Goal: Participate in discussion: Engage in conversation with other users on a specific topic

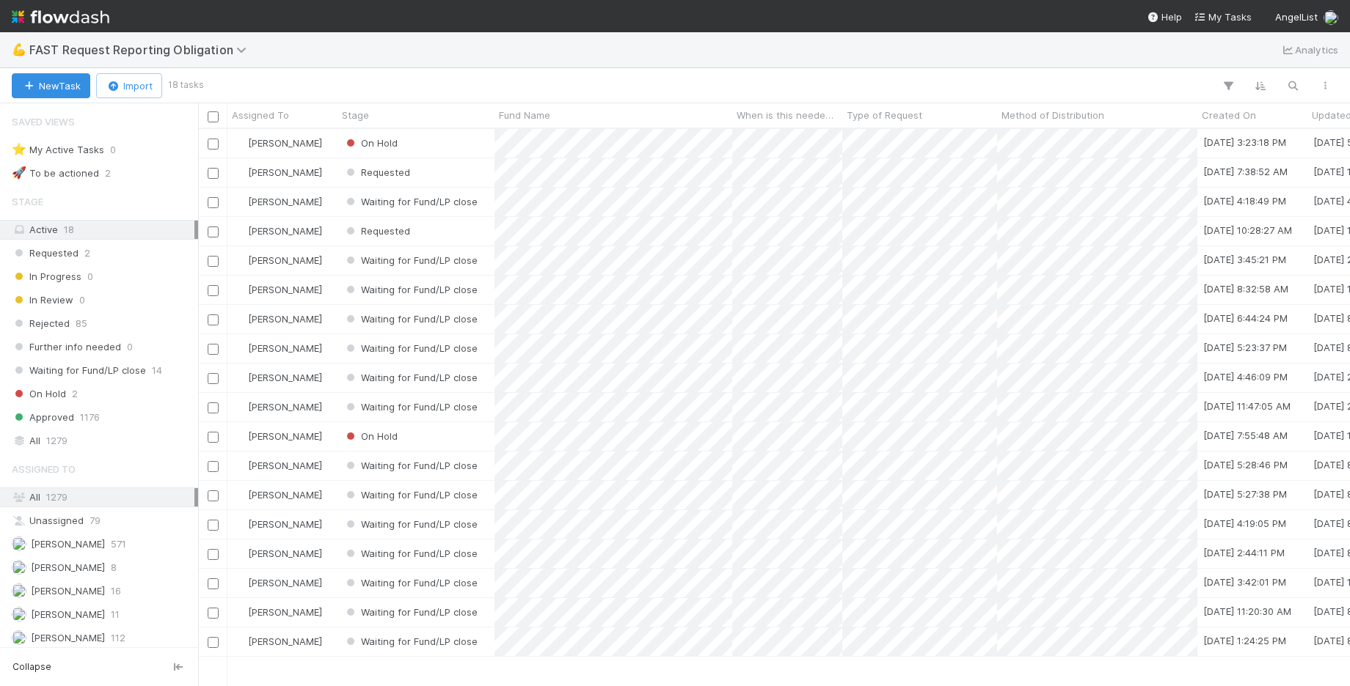
scroll to position [557, 1151]
click at [1300, 76] on button "button" at bounding box center [1292, 85] width 26 height 19
type input "aviso"
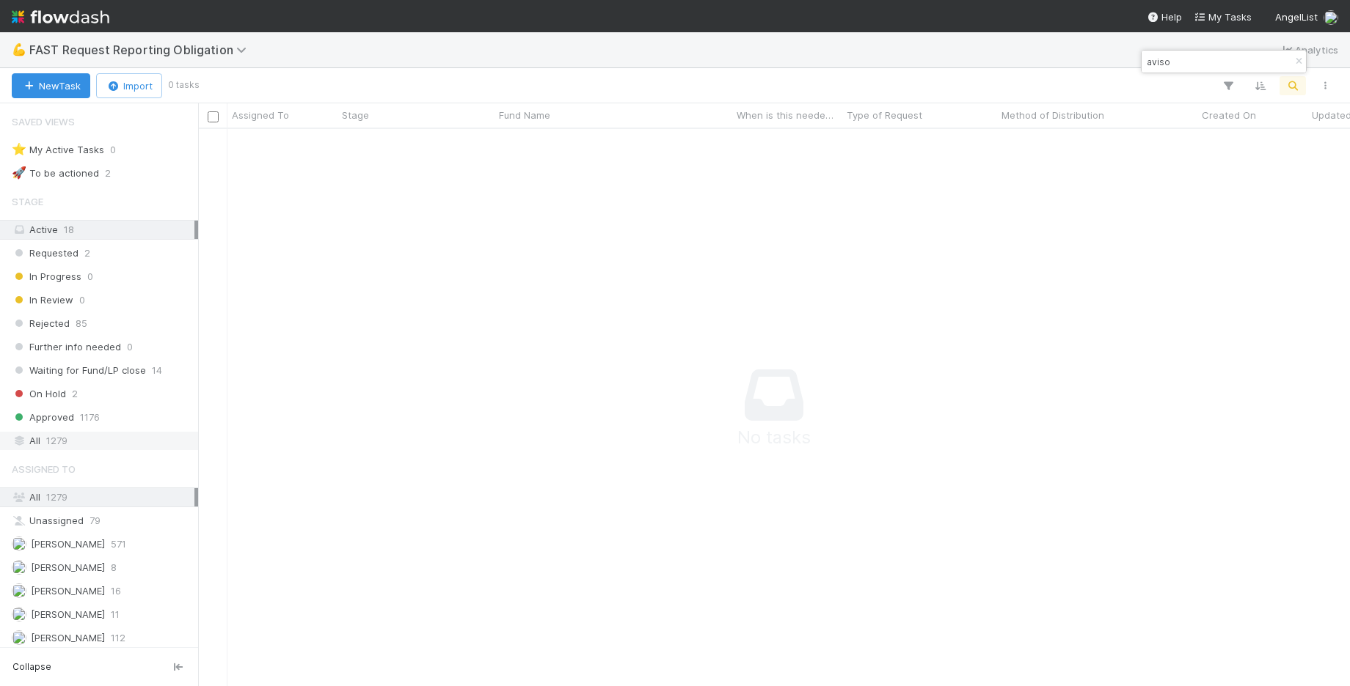
click at [84, 432] on div "All 1279" at bounding box center [103, 441] width 183 height 18
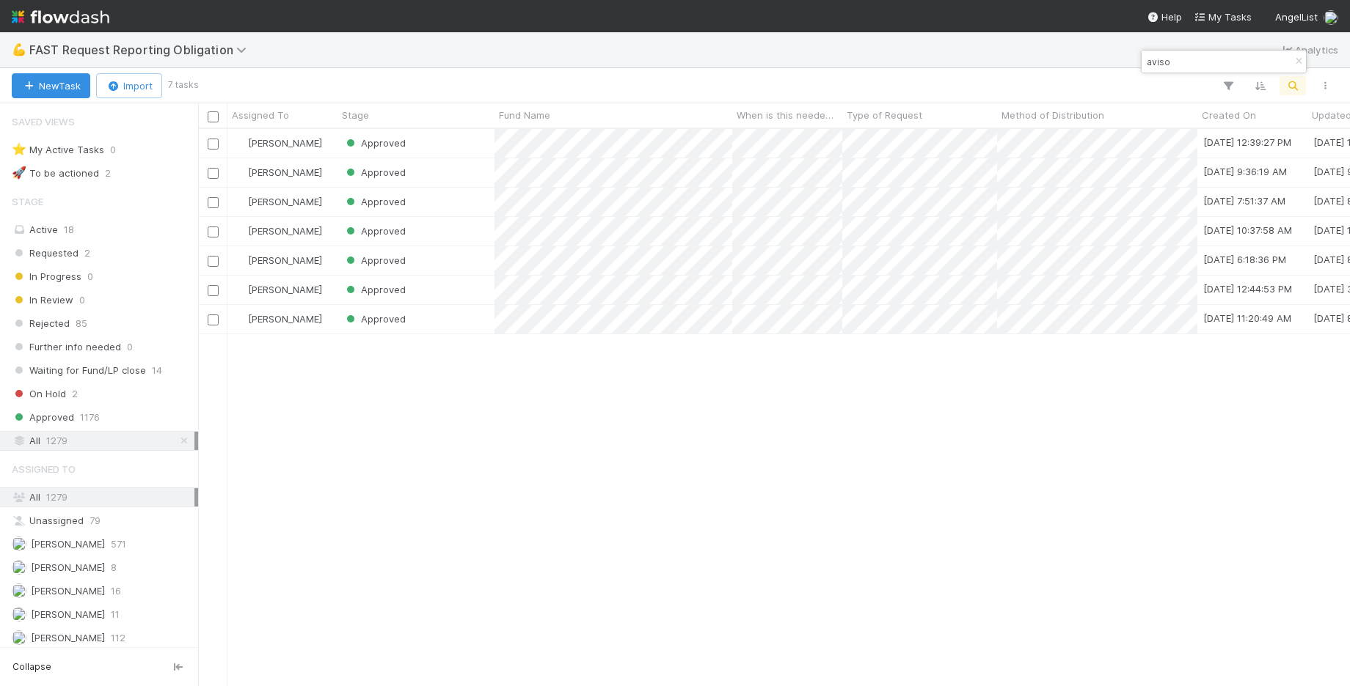
scroll to position [557, 1151]
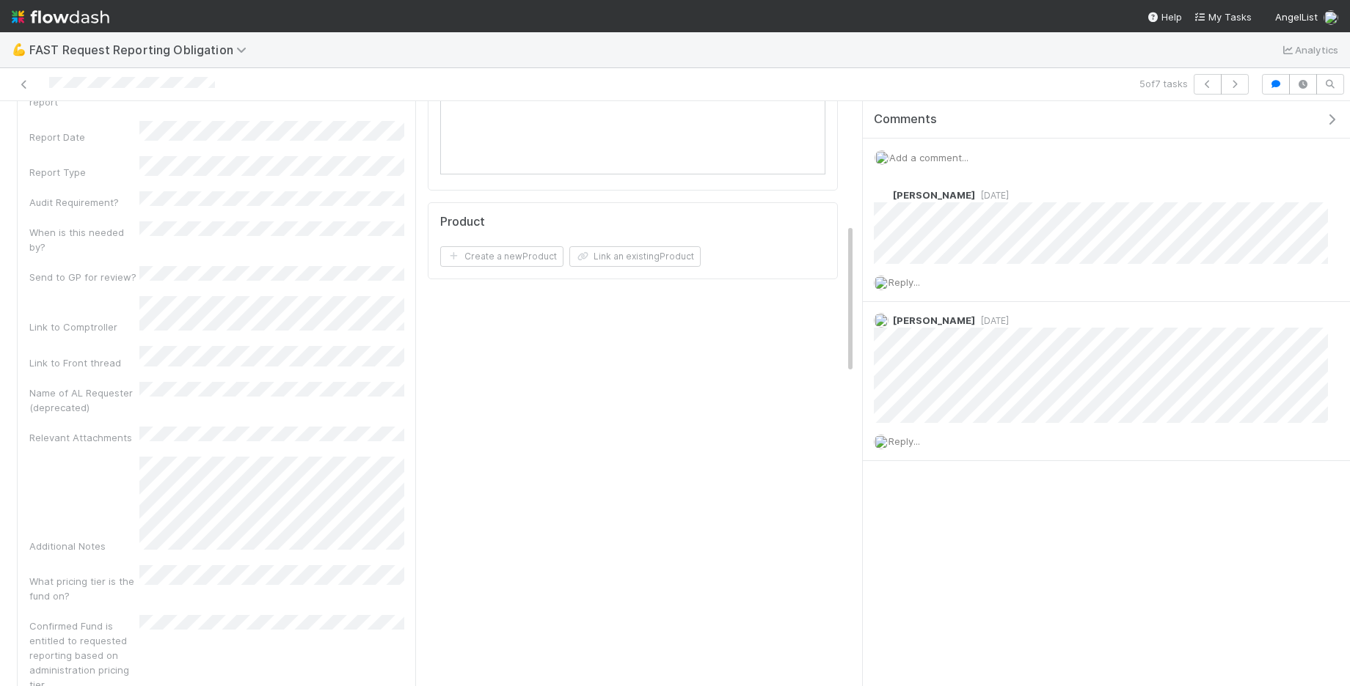
scroll to position [477, 0]
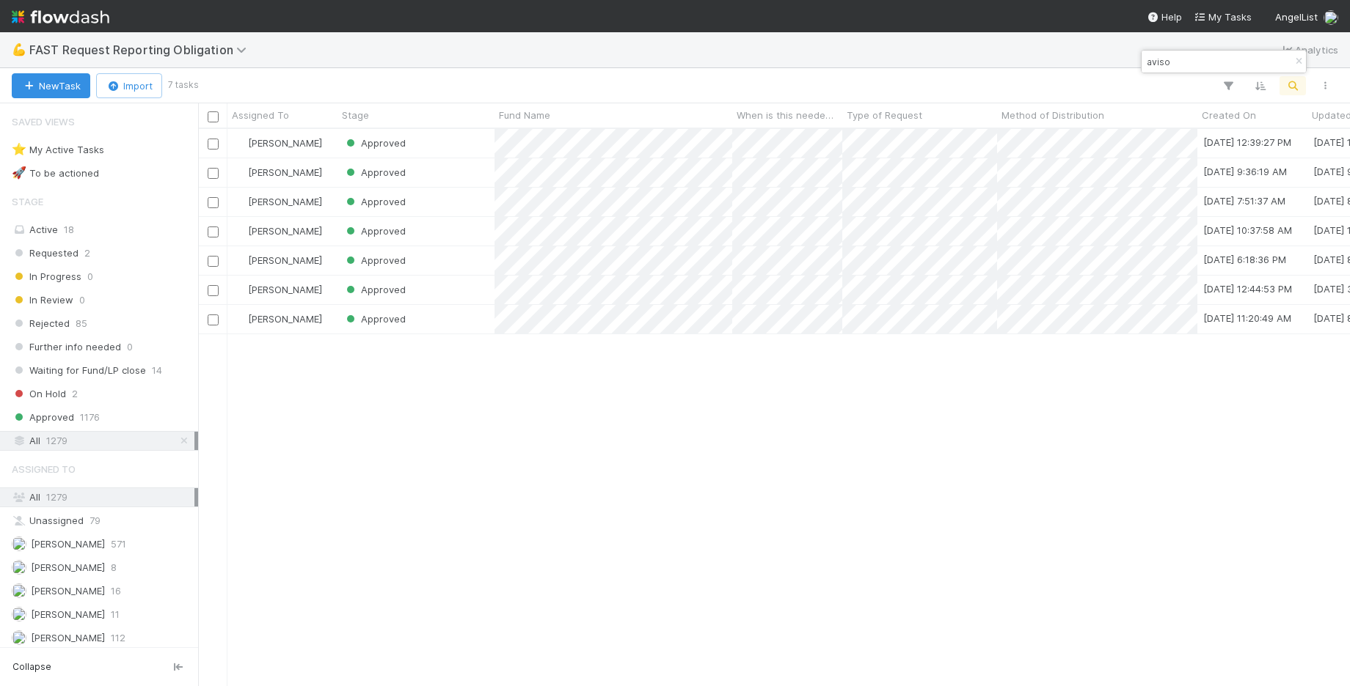
scroll to position [557, 1151]
click at [781, 568] on div "[PERSON_NAME] Approved [DATE] 12:39:27 PM [DATE] 12:45:12 PM 0 0 0 0 [PERSON_NA…" at bounding box center [773, 407] width 1151 height 557
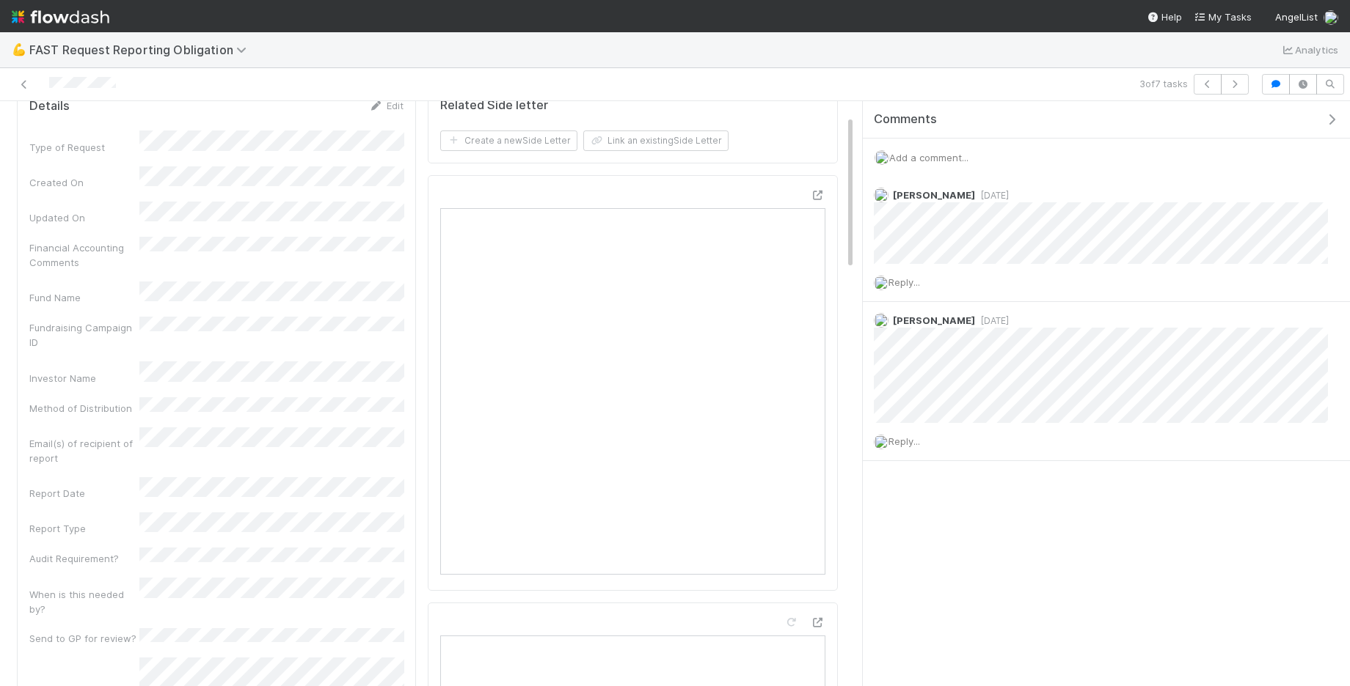
scroll to position [53, 0]
click at [23, 84] on icon at bounding box center [24, 85] width 15 height 10
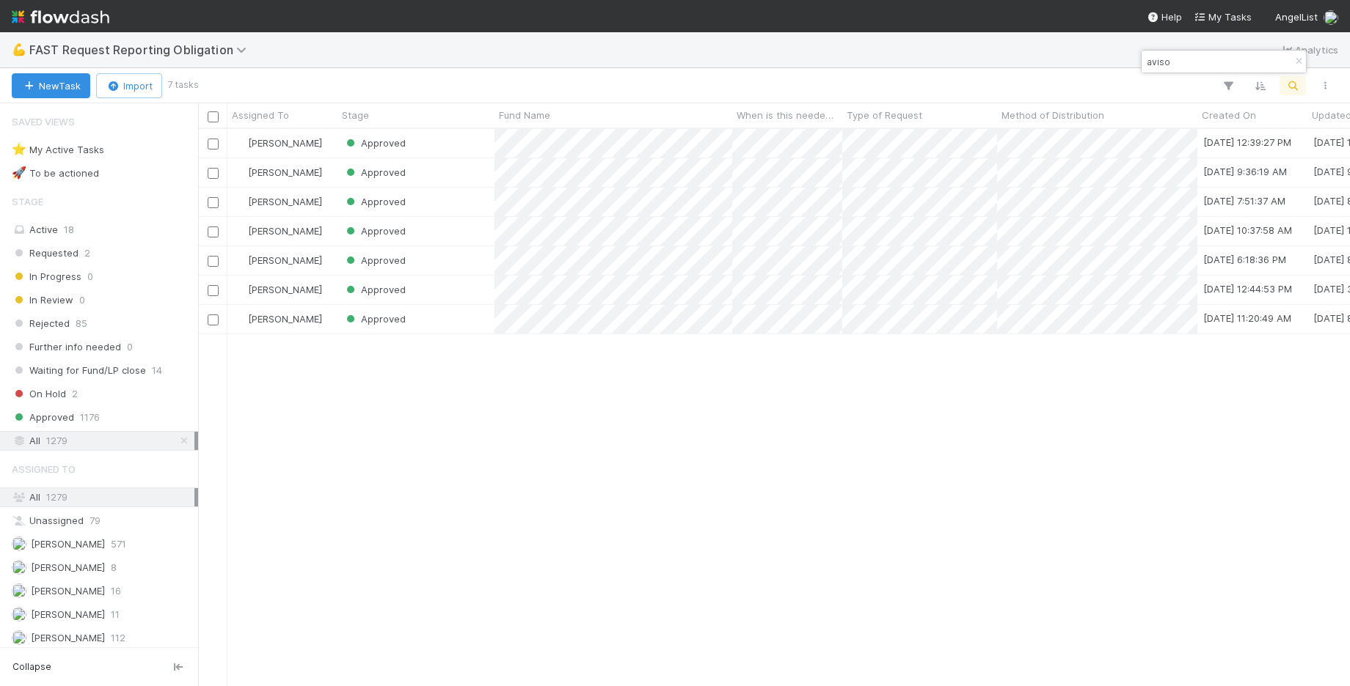
scroll to position [557, 1151]
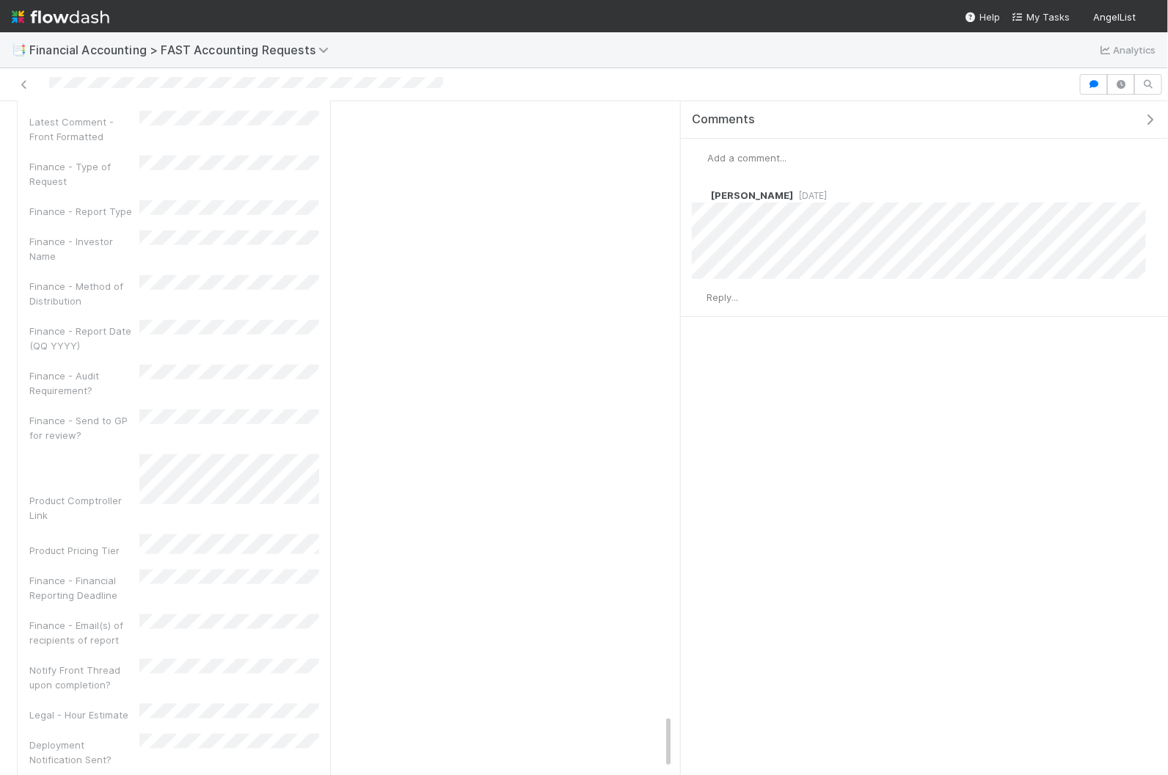
scroll to position [153, 0]
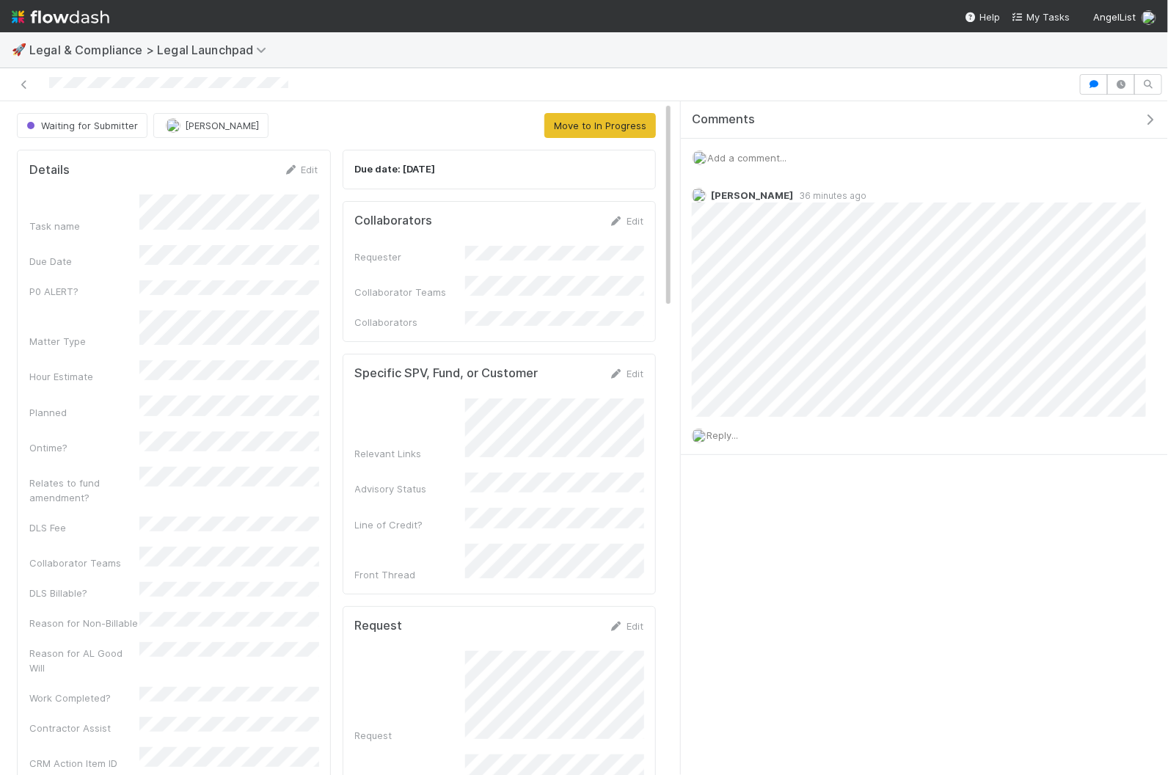
click at [758, 156] on span "Add a comment..." at bounding box center [746, 158] width 79 height 12
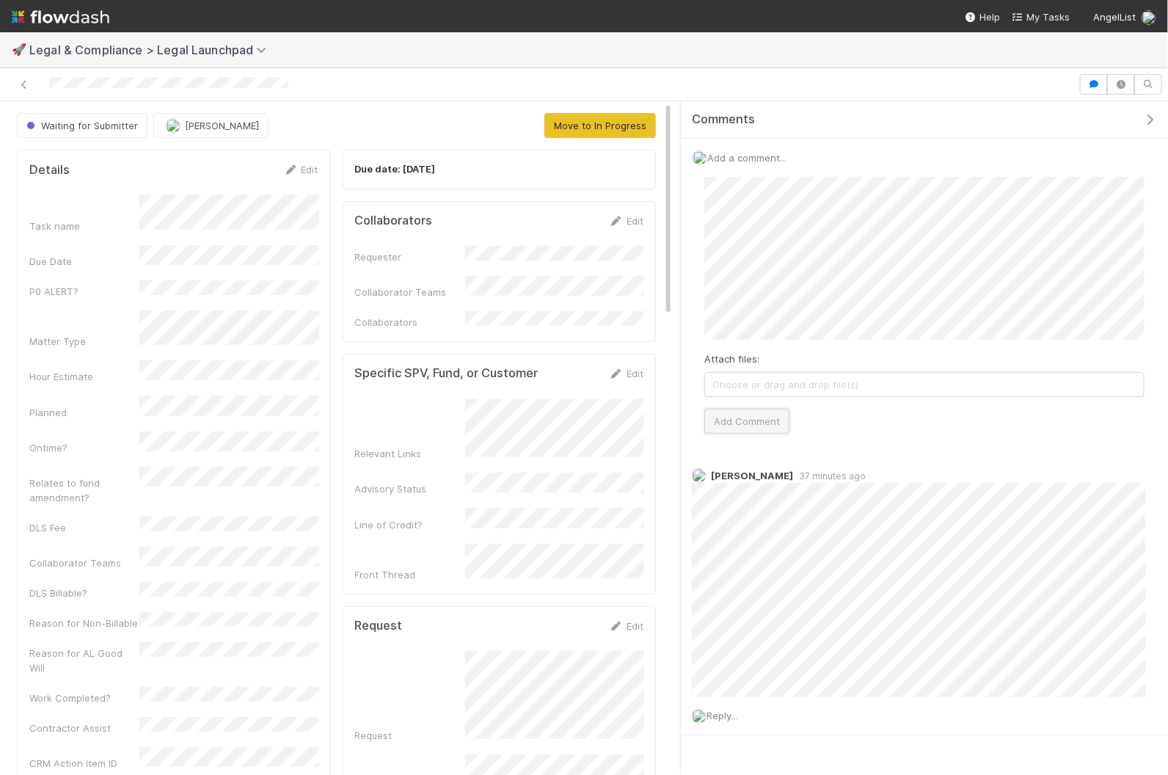
click at [744, 419] on button "Add Comment" at bounding box center [746, 421] width 85 height 25
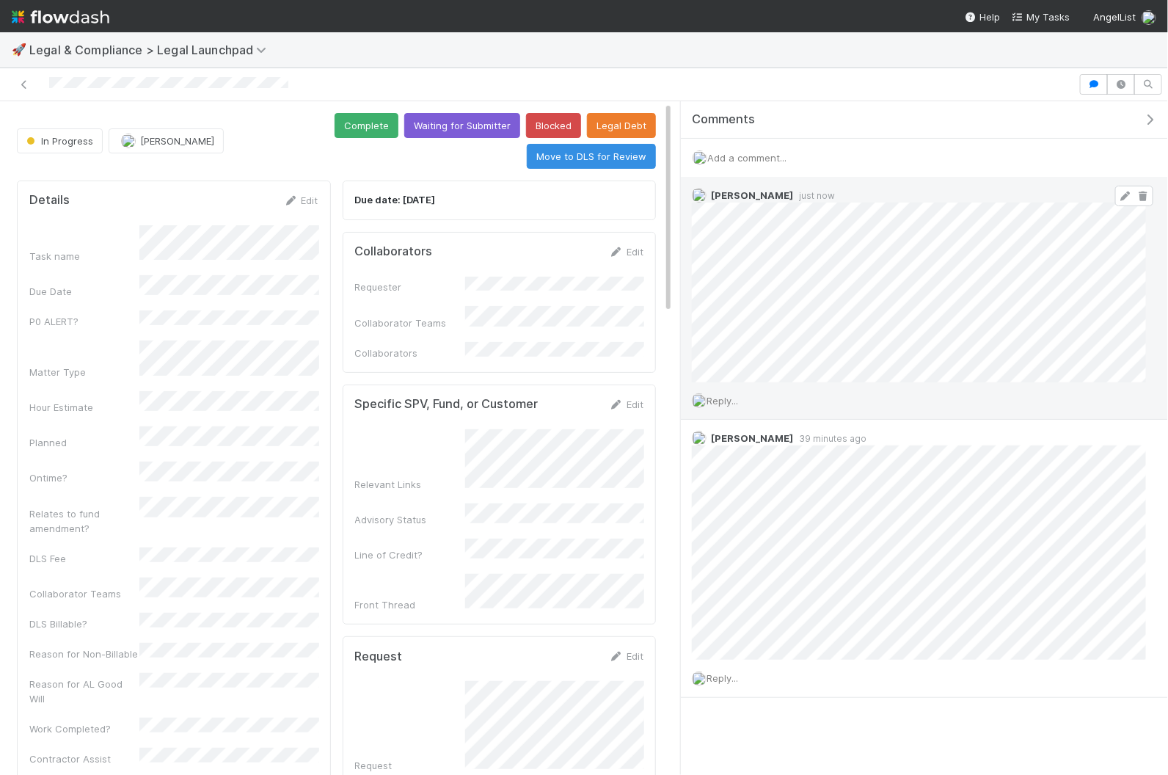
click at [1121, 194] on icon at bounding box center [1125, 196] width 15 height 10
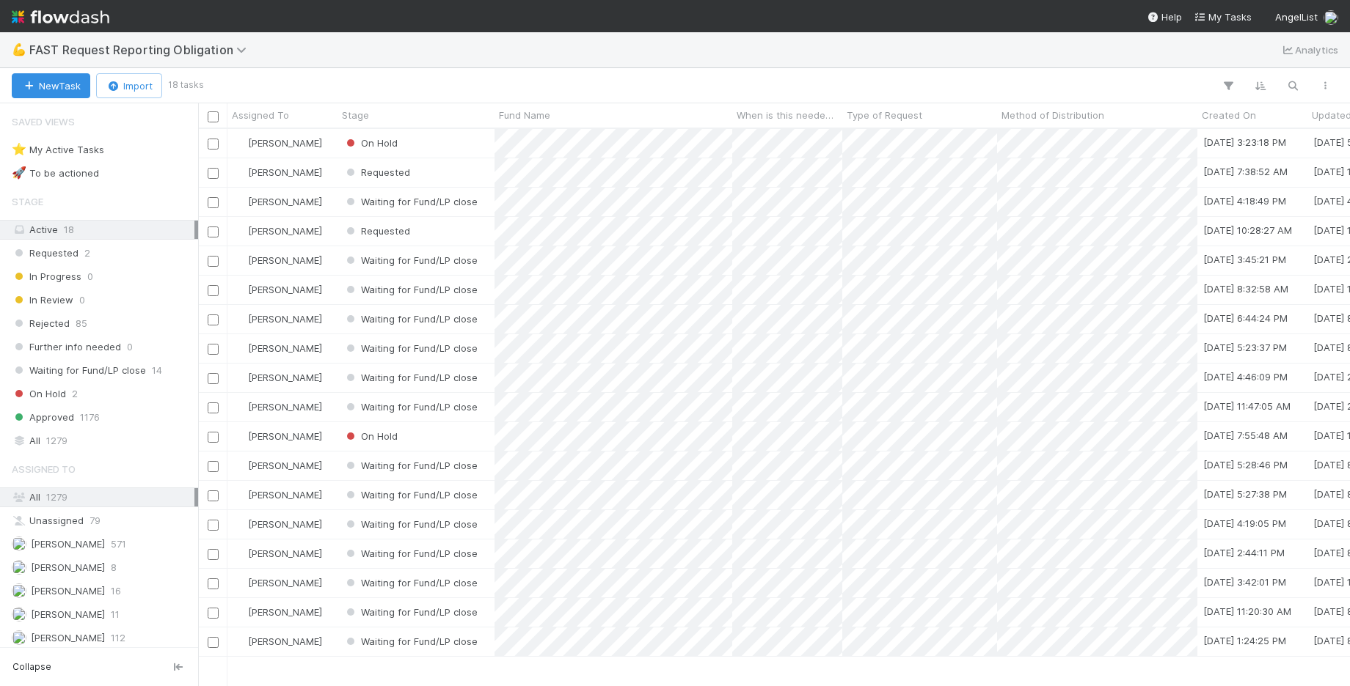
scroll to position [1, 1]
